Goal: Transaction & Acquisition: Purchase product/service

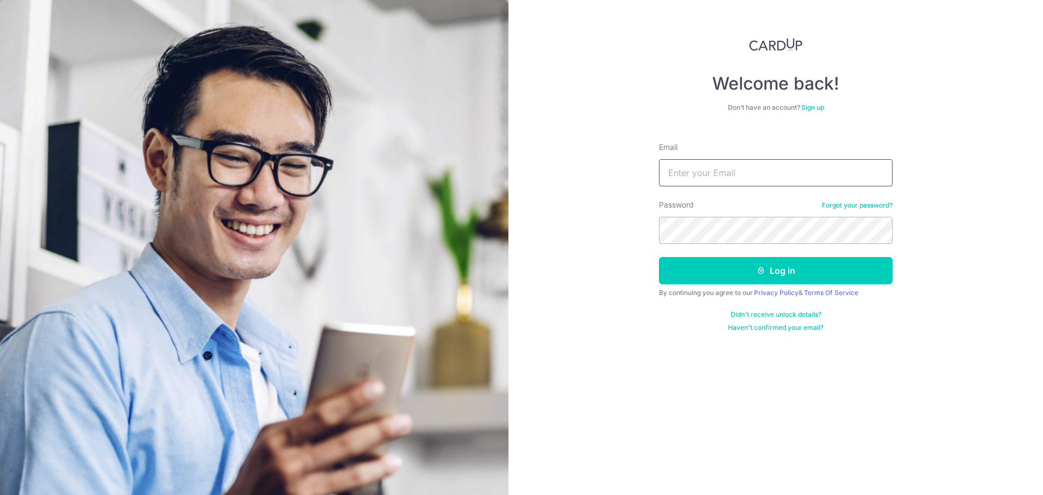
click at [732, 182] on input "Email" at bounding box center [776, 172] width 234 height 27
type input "chuagh74@gmail.com"
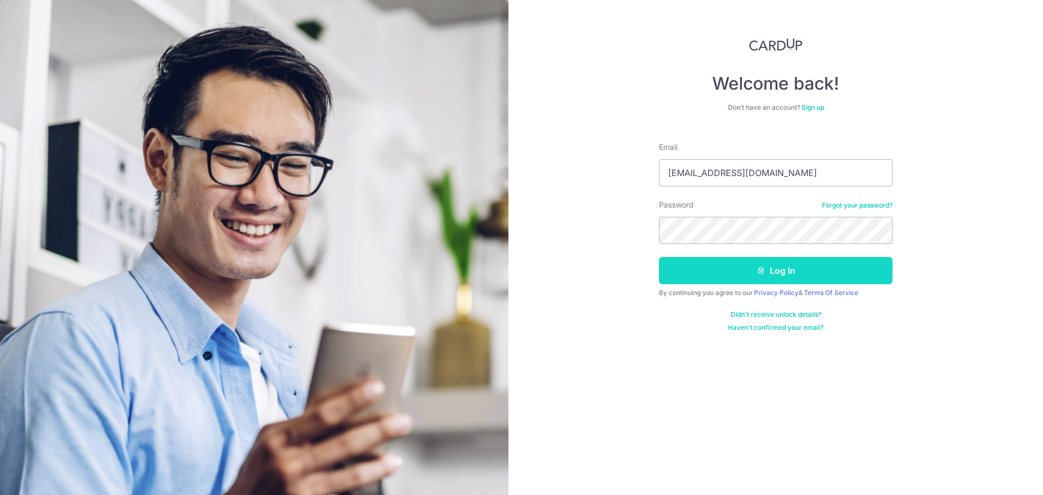
click at [786, 269] on button "Log in" at bounding box center [776, 270] width 234 height 27
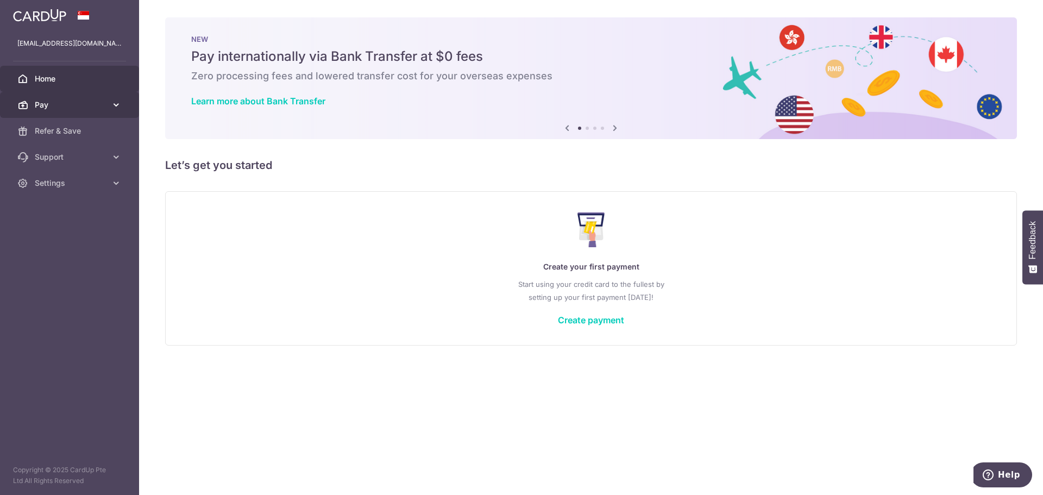
click at [92, 96] on link "Pay" at bounding box center [69, 105] width 139 height 26
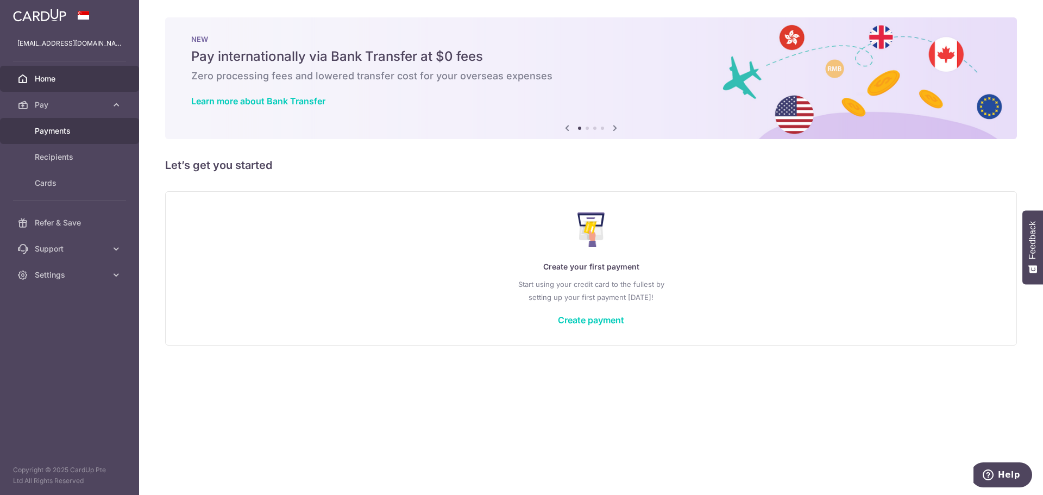
click at [83, 137] on link "Payments" at bounding box center [69, 131] width 139 height 26
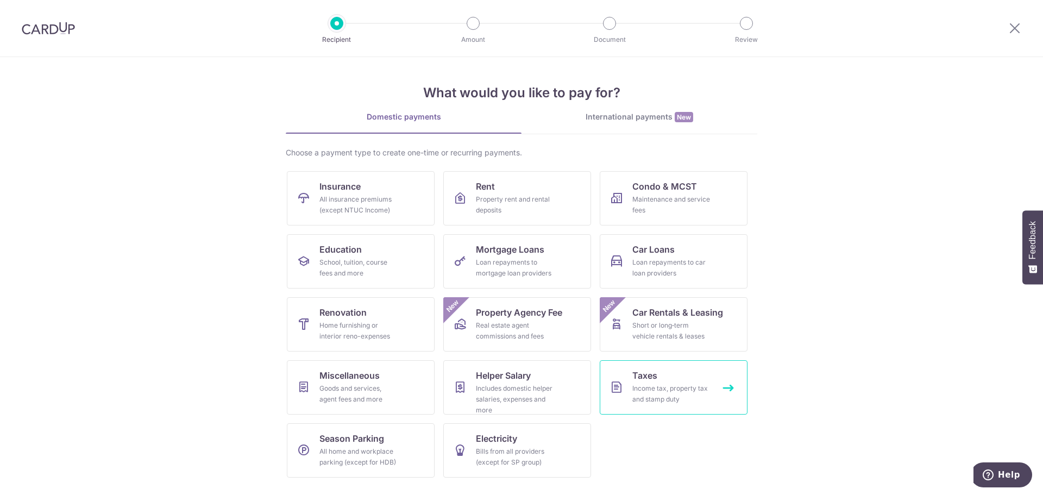
click at [660, 398] on div "Income tax, property tax and stamp duty" at bounding box center [671, 394] width 78 height 22
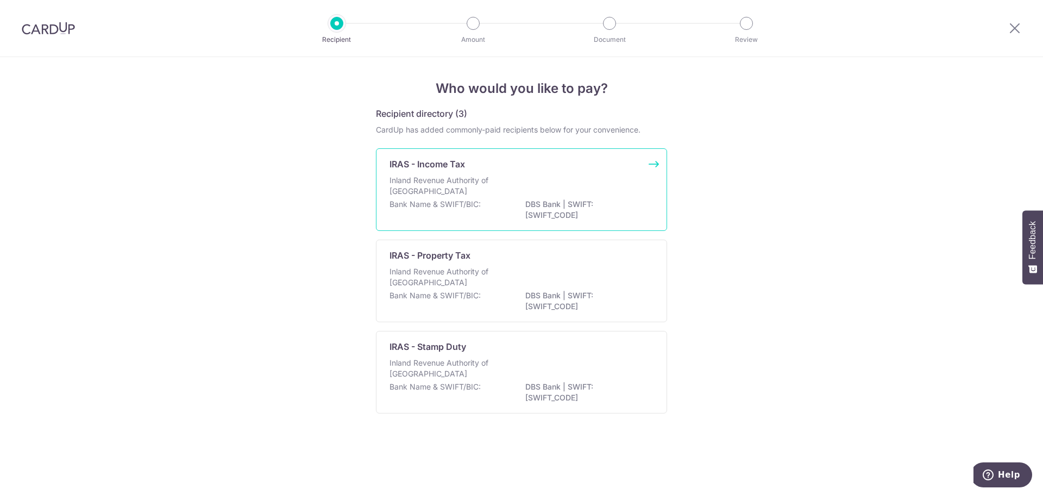
click at [533, 178] on div "Inland Revenue Authority of Singapore" at bounding box center [522, 187] width 264 height 24
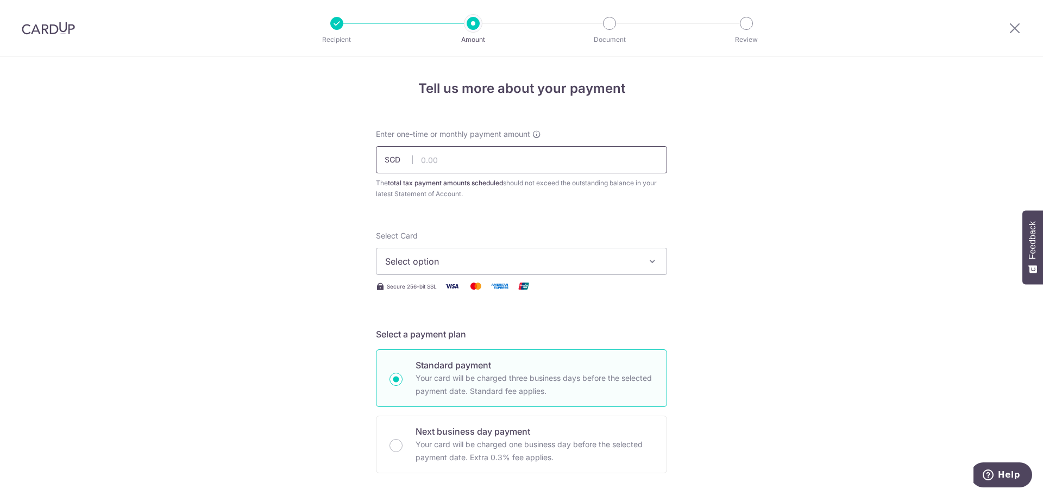
click at [623, 169] on input "text" at bounding box center [521, 159] width 291 height 27
